Goal: Task Accomplishment & Management: Use online tool/utility

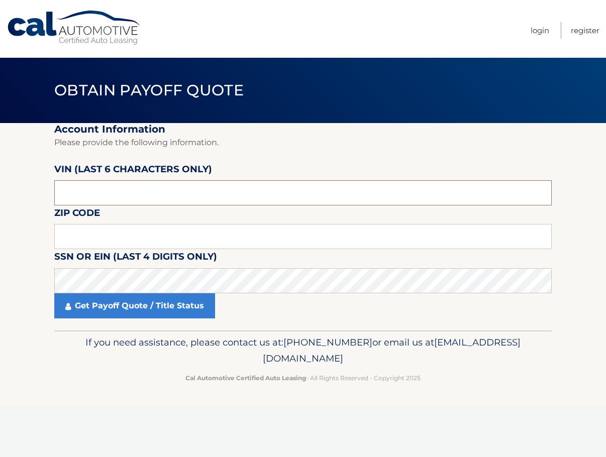
click at [115, 185] on input "text" at bounding box center [302, 192] width 497 height 25
type input "208271"
click at [99, 222] on label "Zip Code" at bounding box center [77, 214] width 46 height 19
click at [98, 235] on input "text" at bounding box center [302, 236] width 497 height 25
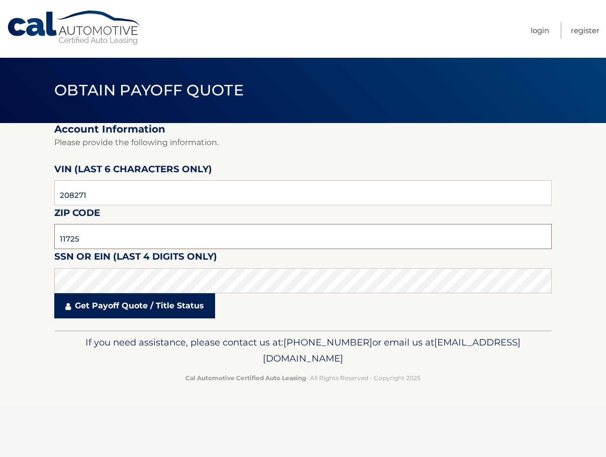
type input "11725"
click at [179, 313] on link "Get Payoff Quote / Title Status" at bounding box center [134, 305] width 161 height 25
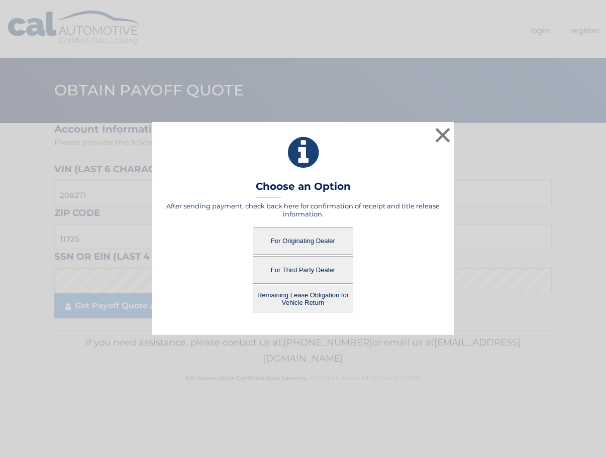
click at [301, 273] on button "For Third Party Dealer" at bounding box center [303, 270] width 100 height 28
click at [309, 271] on button "For Third Party Dealer" at bounding box center [303, 270] width 100 height 28
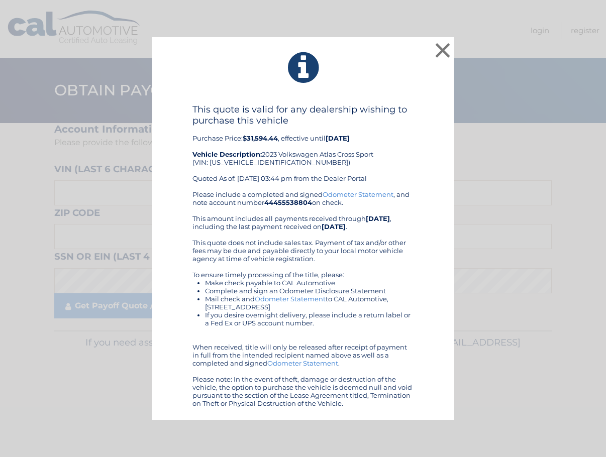
drag, startPoint x: 187, startPoint y: 111, endPoint x: 395, endPoint y: 405, distance: 360.2
click at [395, 405] on div "This quote is valid for any dealership wishing to purchase this vehicle Purchas…" at bounding box center [303, 255] width 276 height 303
